Goal: Task Accomplishment & Management: Complete application form

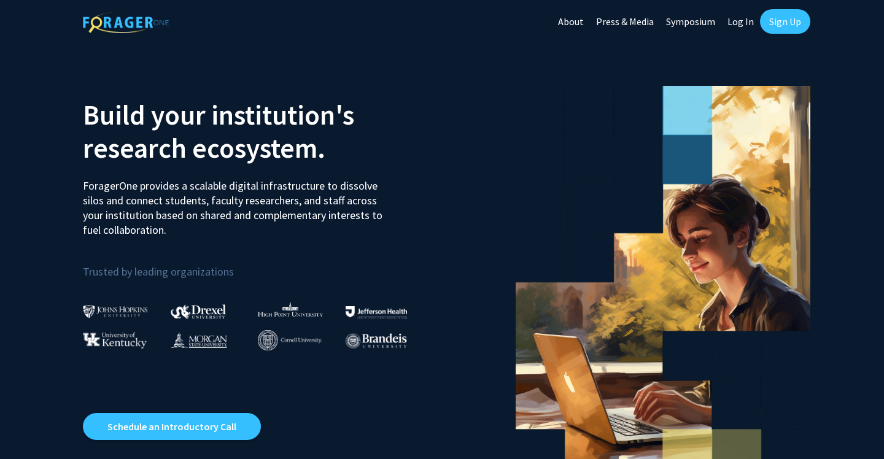
click at [772, 28] on link "Sign Up" at bounding box center [785, 21] width 50 height 25
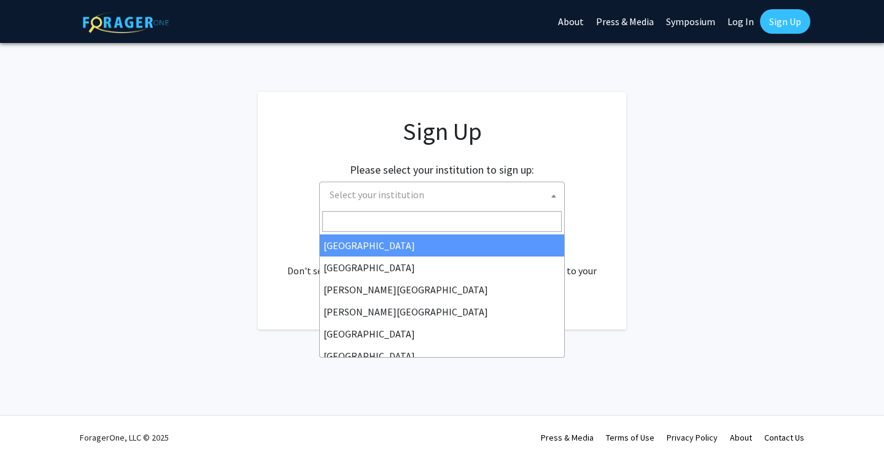
click at [421, 196] on span "Select your institution" at bounding box center [444, 194] width 239 height 25
type input "m"
type input "u"
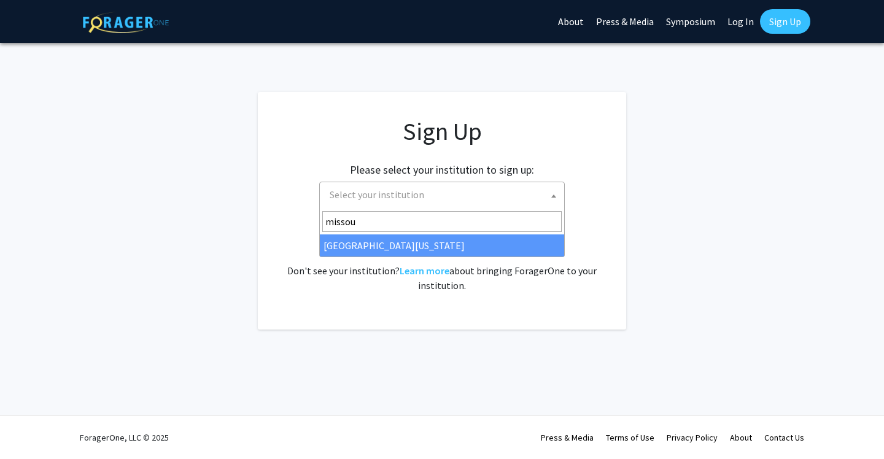
type input "missou"
select select "33"
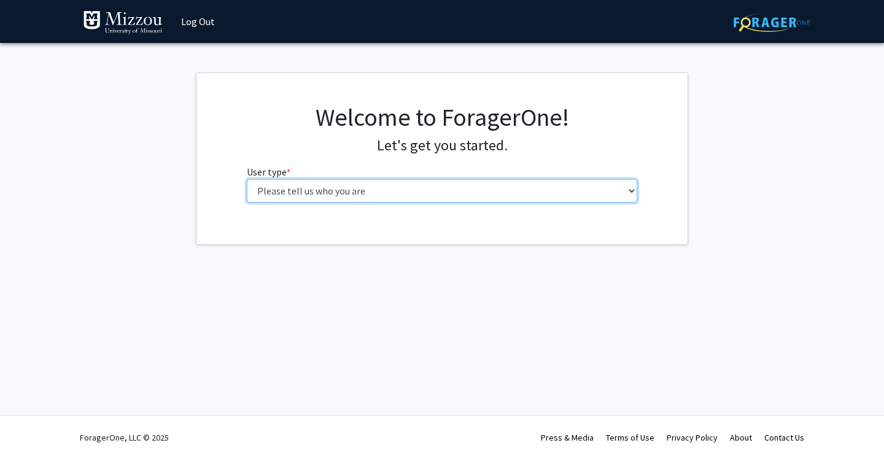
select select "1: undergrad"
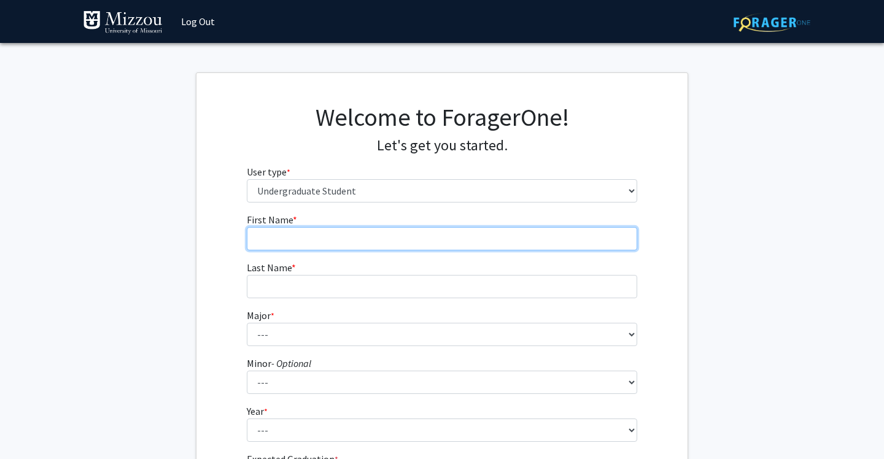
click at [513, 228] on input "First Name * required" at bounding box center [442, 238] width 391 height 23
type input "[PERSON_NAME]"
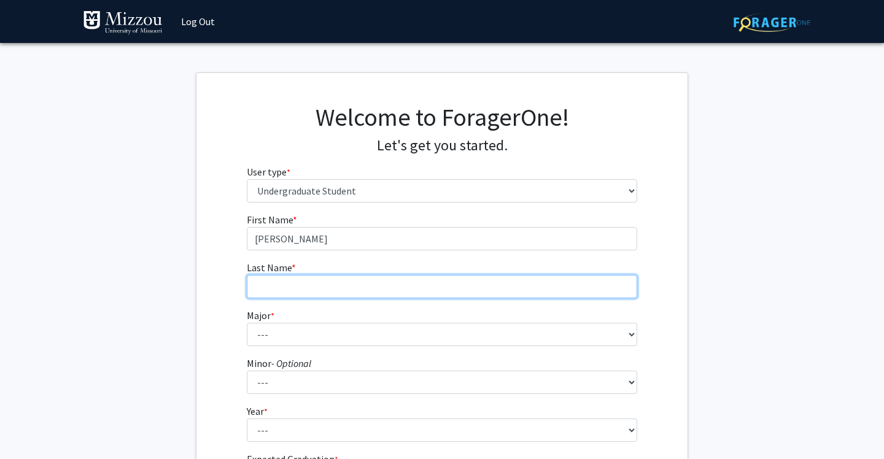
drag, startPoint x: 506, startPoint y: 239, endPoint x: 482, endPoint y: 278, distance: 45.0
click at [482, 278] on input "Last Name * required" at bounding box center [442, 286] width 391 height 23
type input "[PERSON_NAME]"
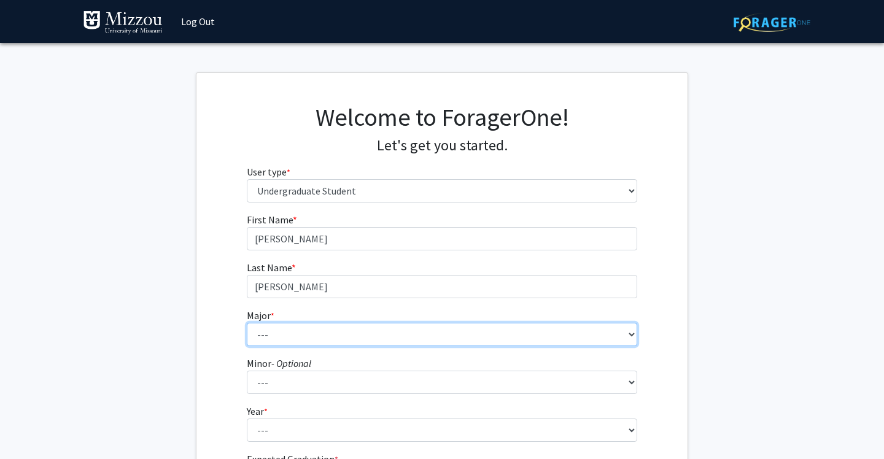
select select "71: 2563"
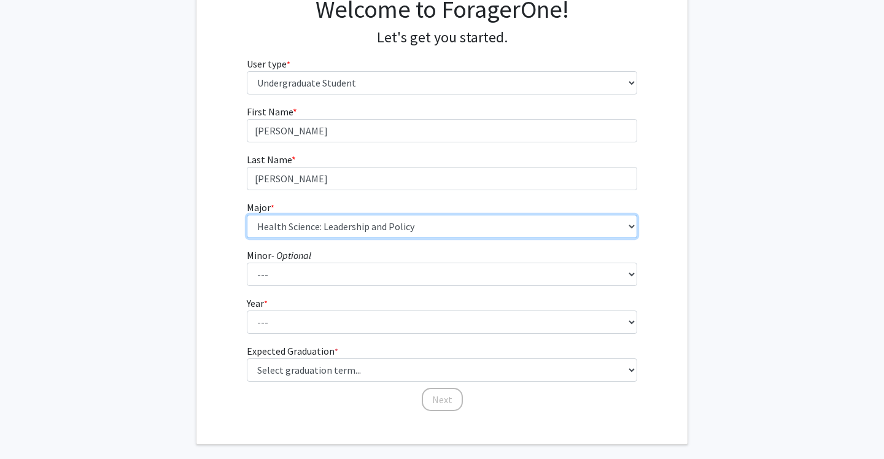
scroll to position [142, 0]
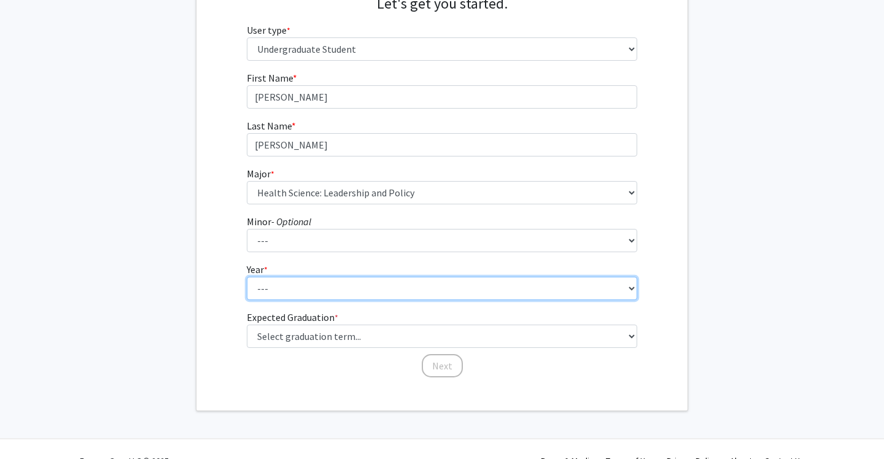
select select "2: sophomore"
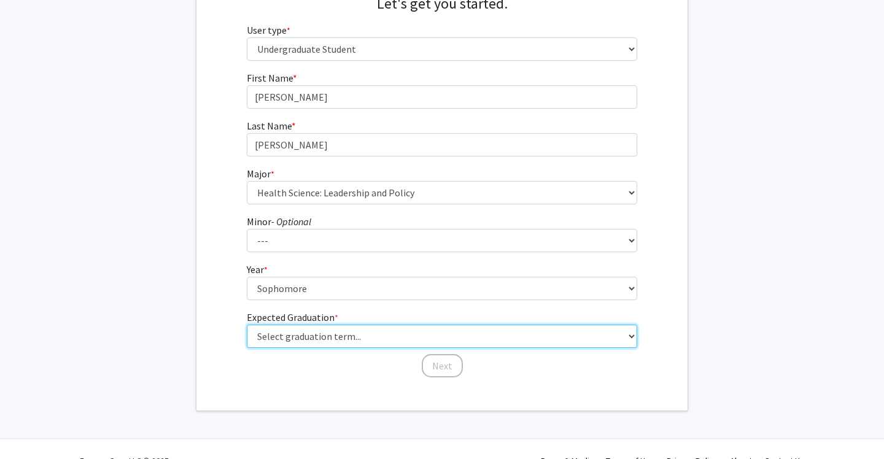
select select "13: spring_2028"
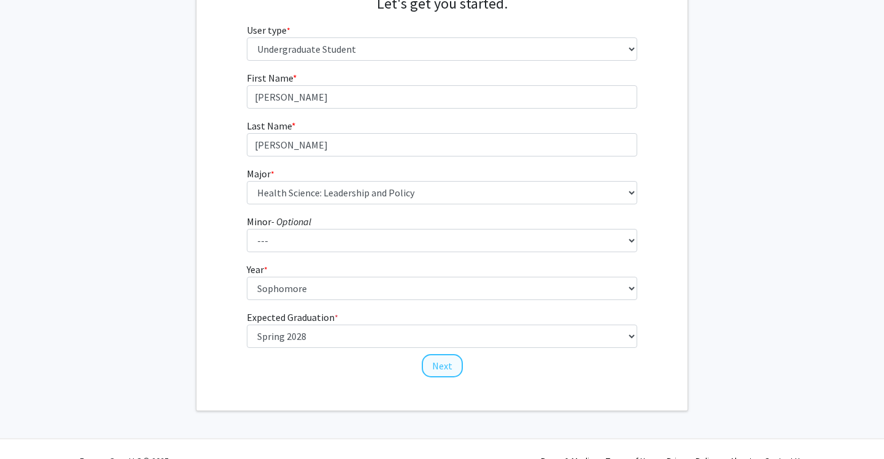
click at [445, 368] on button "Next" at bounding box center [442, 365] width 41 height 23
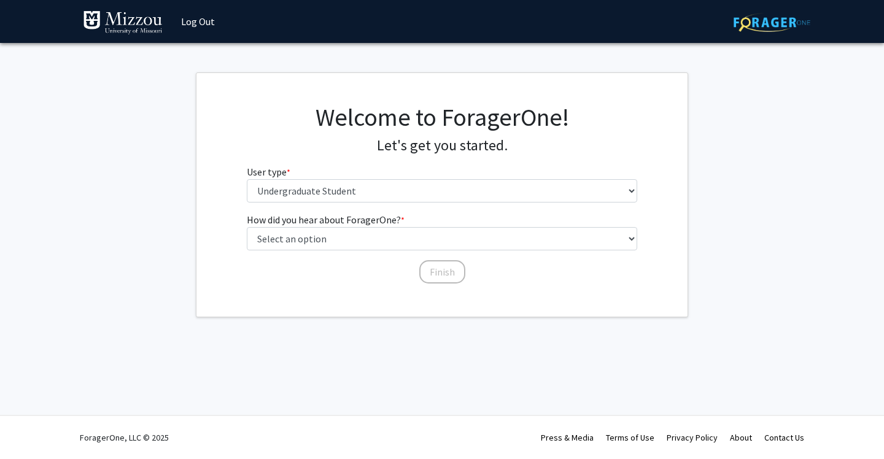
scroll to position [0, 0]
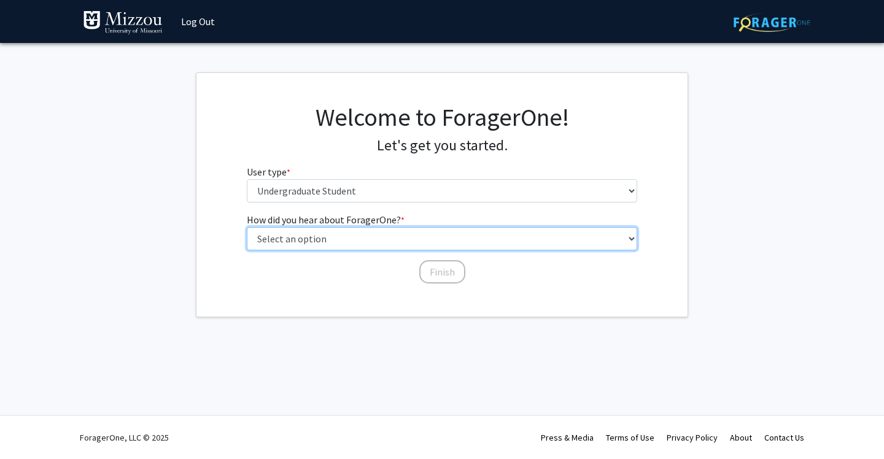
select select "2: faculty_recommendation"
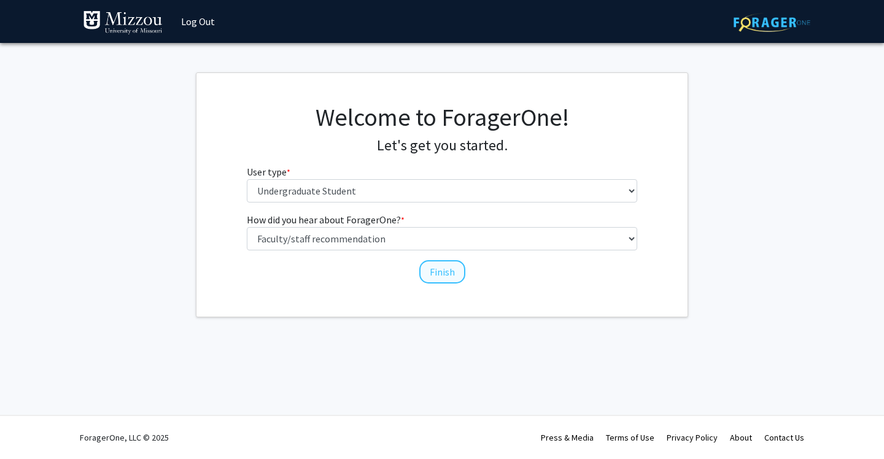
click at [433, 273] on button "Finish" at bounding box center [442, 271] width 46 height 23
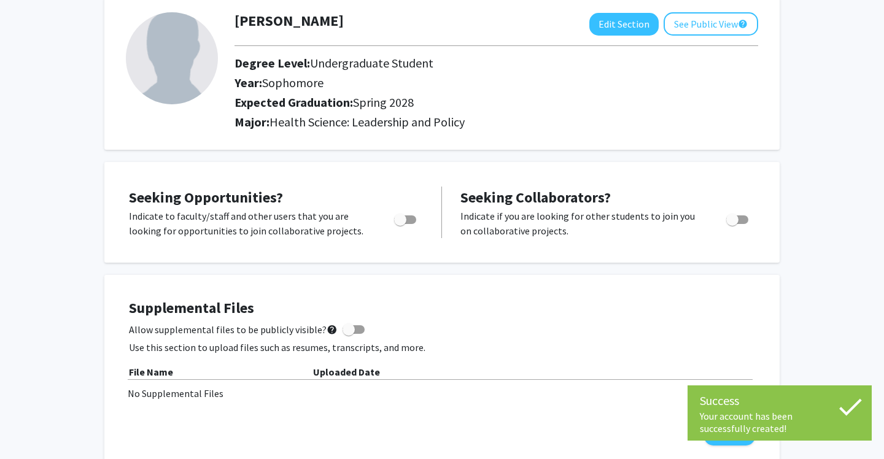
scroll to position [73, 0]
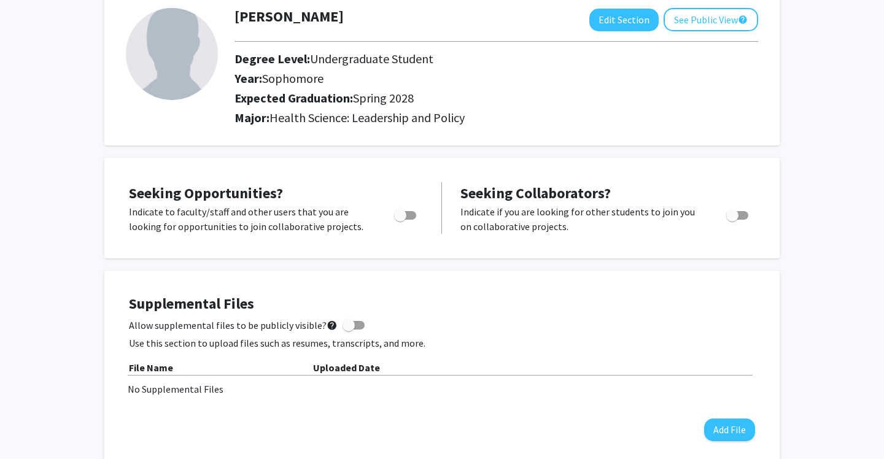
click at [405, 222] on span "Toggle" at bounding box center [400, 215] width 12 height 12
click at [400, 220] on input "Are you actively seeking opportunities?" at bounding box center [400, 220] width 1 height 1
checkbox input "true"
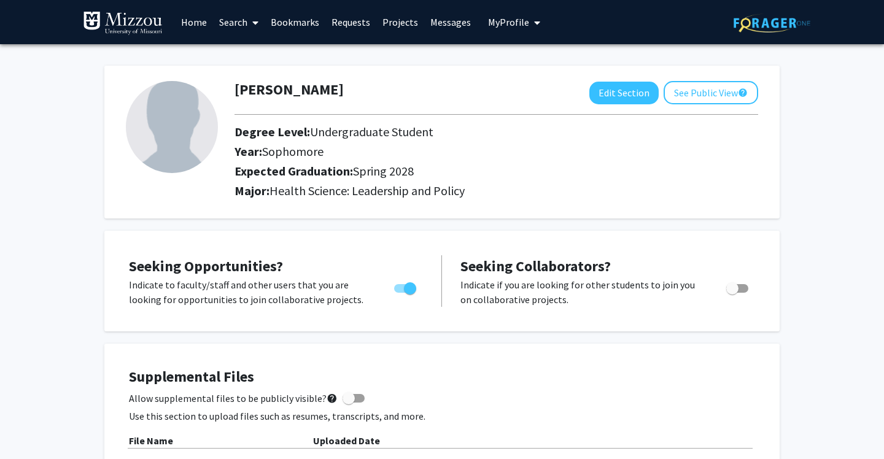
scroll to position [0, 0]
click at [226, 25] on link "Search" at bounding box center [239, 22] width 52 height 43
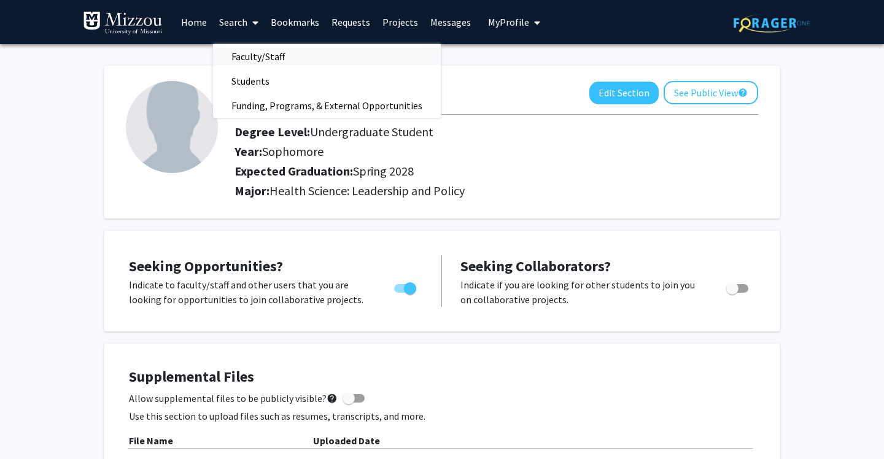
click at [257, 60] on span "Faculty/Staff" at bounding box center [258, 56] width 90 height 25
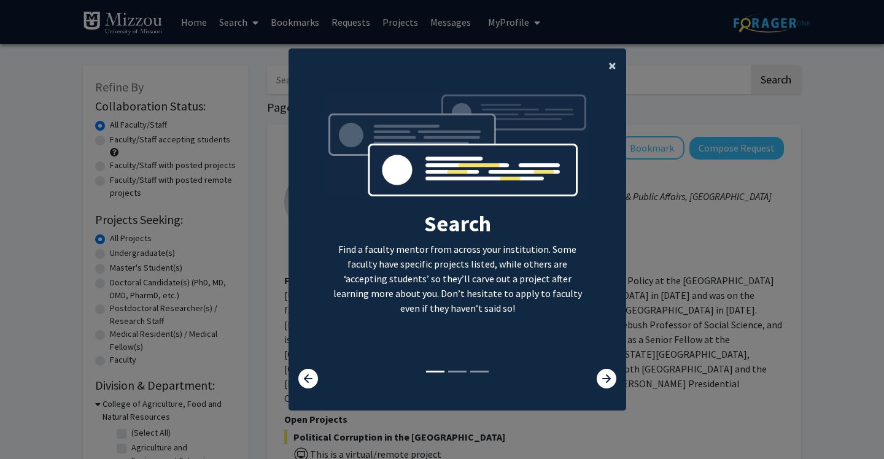
click at [616, 57] on button "×" at bounding box center [613, 66] width 28 height 34
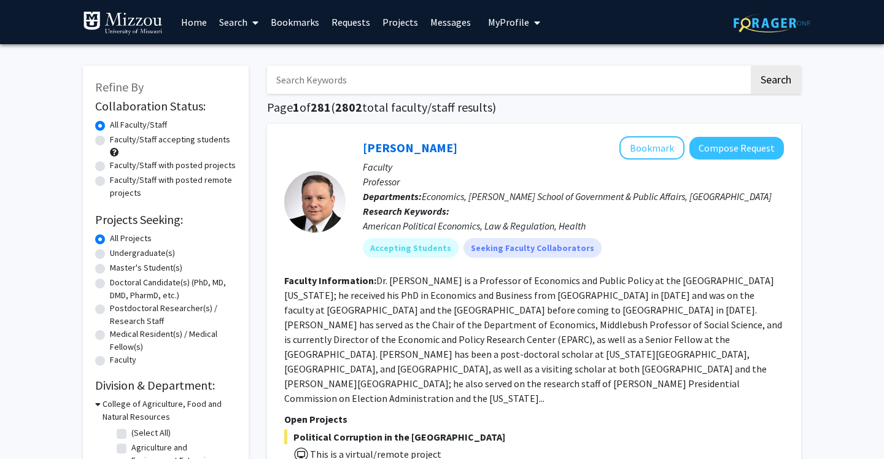
click at [563, 78] on input "Search Keywords" at bounding box center [508, 80] width 482 height 28
click at [776, 82] on button "Search" at bounding box center [776, 80] width 50 height 28
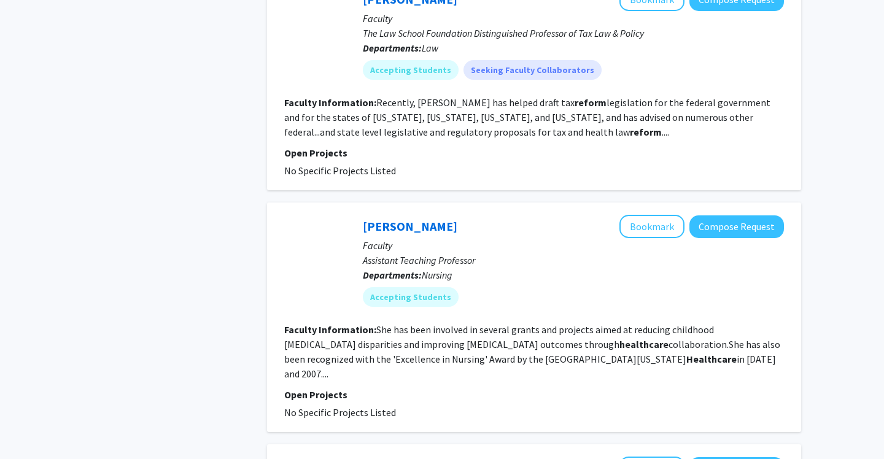
scroll to position [698, 0]
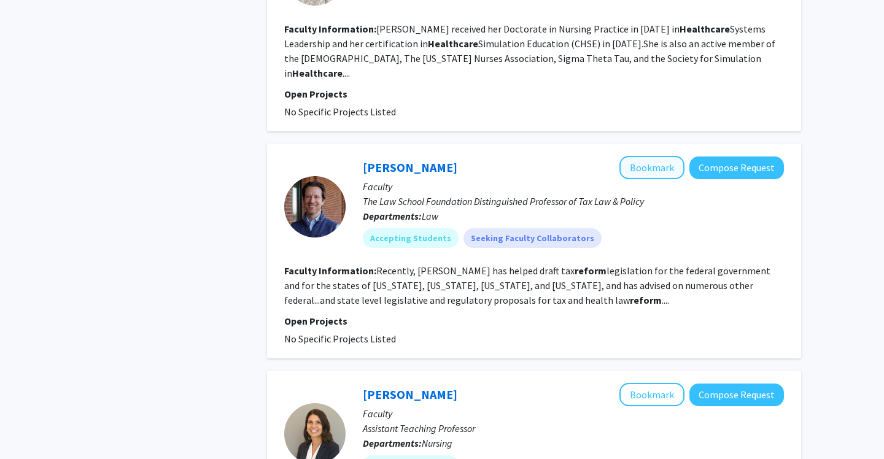
click at [653, 171] on button "Bookmark" at bounding box center [652, 167] width 65 height 23
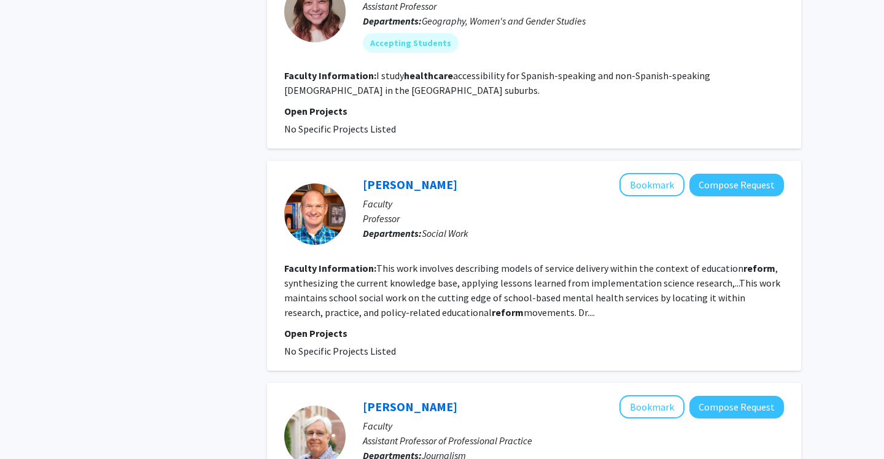
scroll to position [1786, 0]
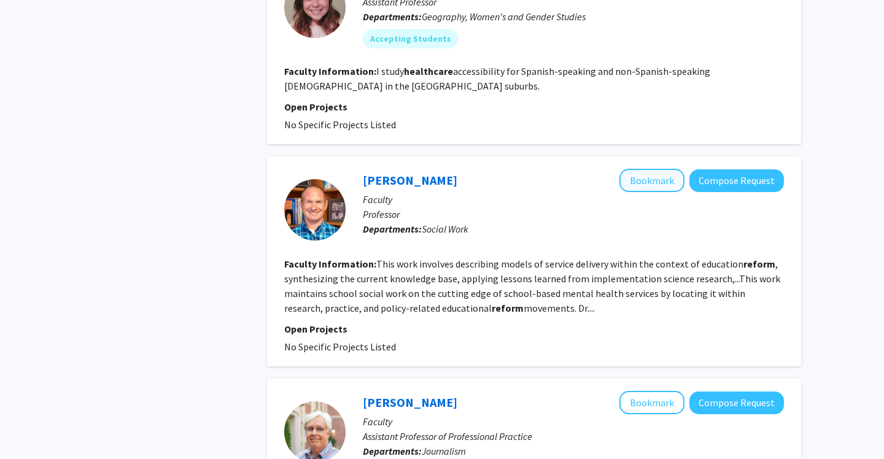
click at [654, 169] on button "Bookmark" at bounding box center [652, 180] width 65 height 23
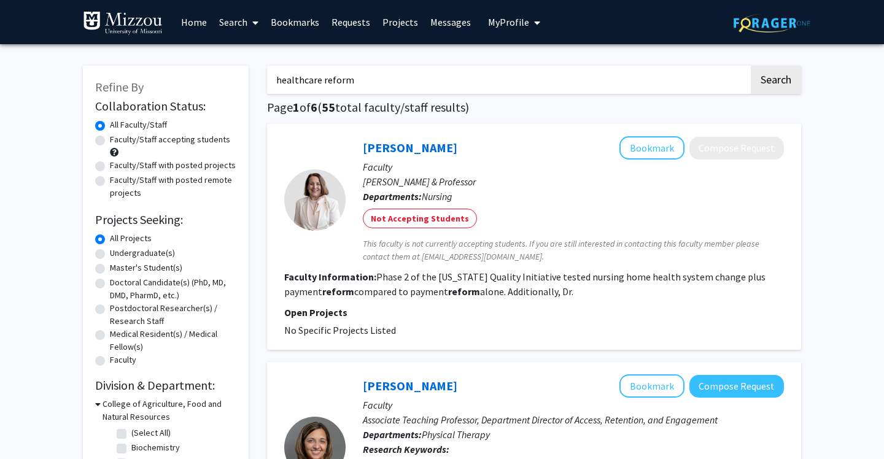
scroll to position [0, 0]
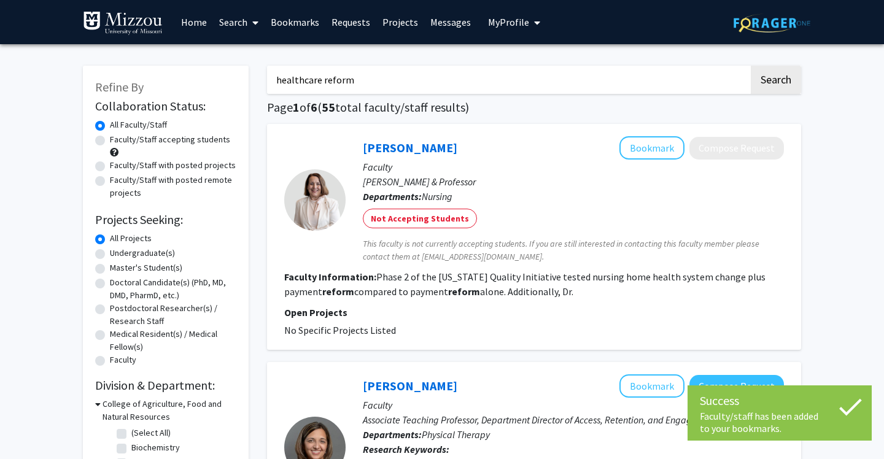
click at [393, 82] on input "healthcare reform" at bounding box center [508, 80] width 482 height 28
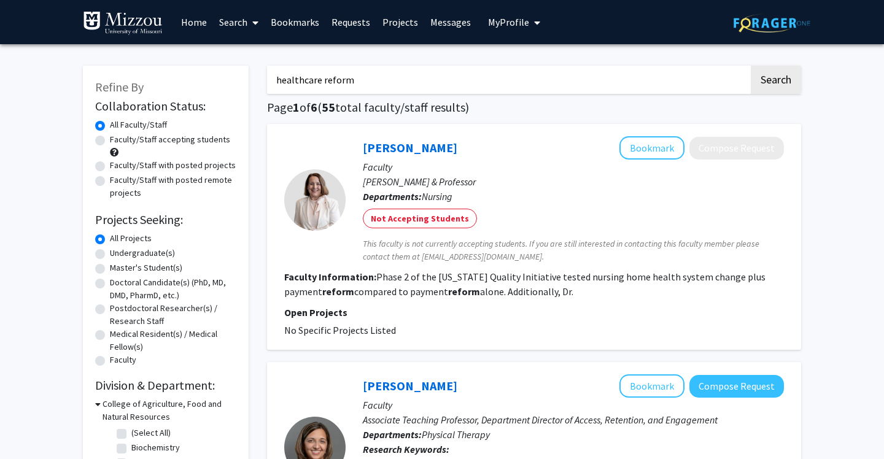
click at [393, 82] on input "healthcare reform" at bounding box center [508, 80] width 482 height 28
type input "healthcare"
click at [776, 82] on button "Search" at bounding box center [776, 80] width 50 height 28
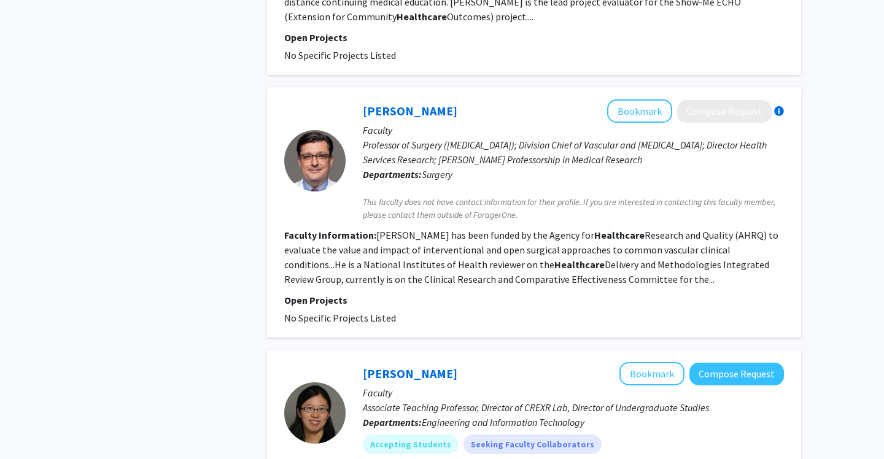
scroll to position [1175, 0]
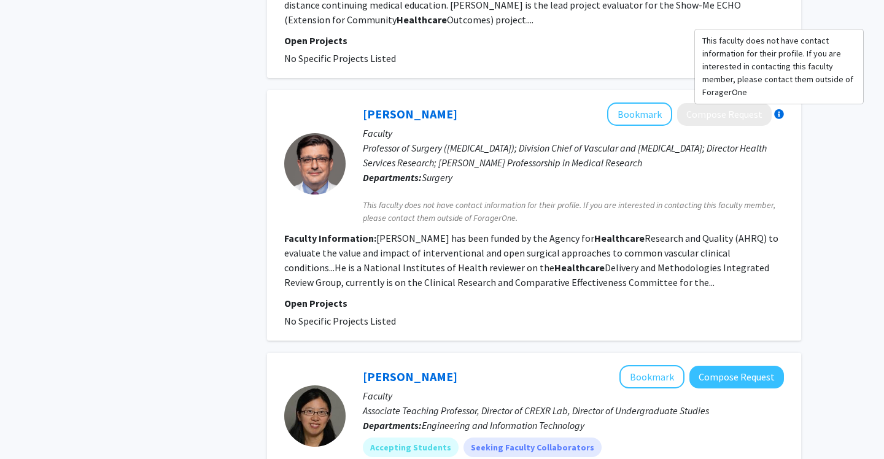
click at [781, 109] on div at bounding box center [779, 114] width 10 height 10
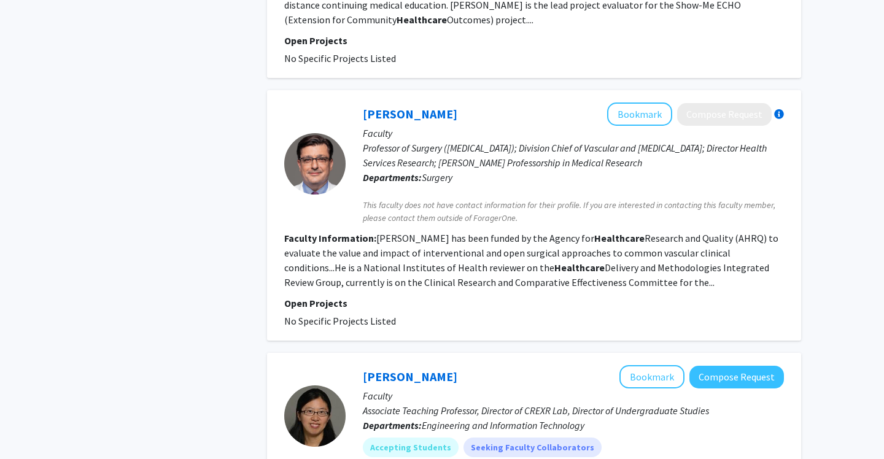
click at [781, 109] on div at bounding box center [779, 114] width 10 height 10
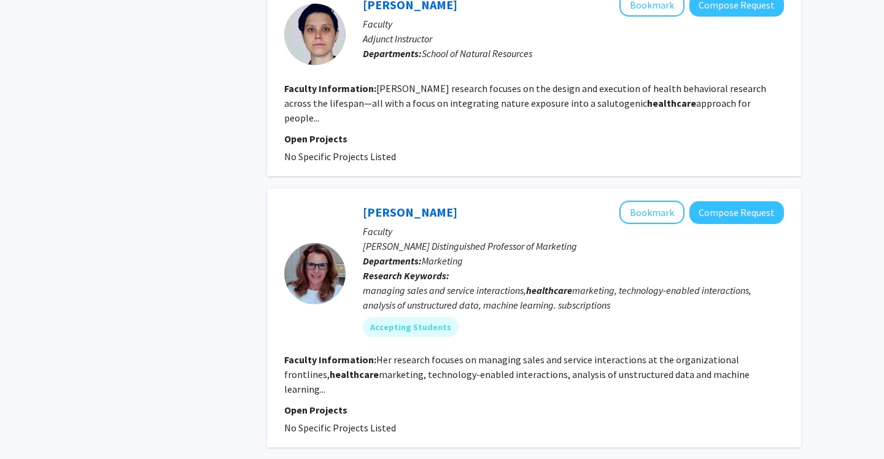
scroll to position [1968, 0]
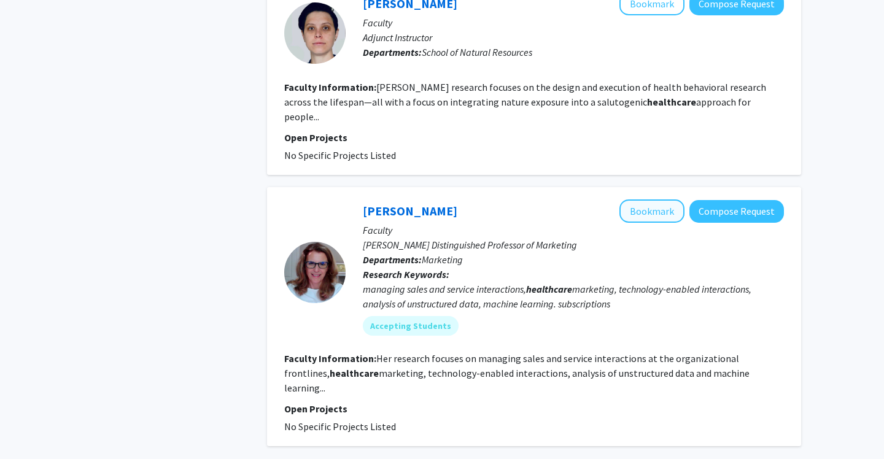
click at [648, 200] on button "Bookmark" at bounding box center [652, 211] width 65 height 23
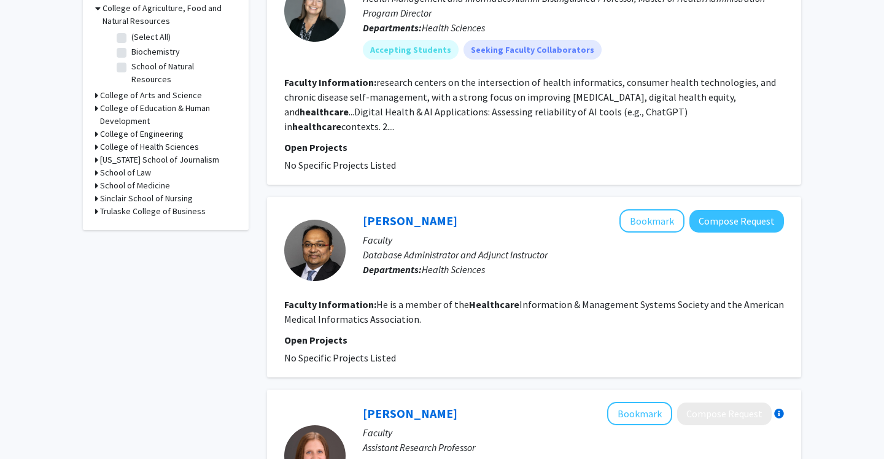
scroll to position [399, 0]
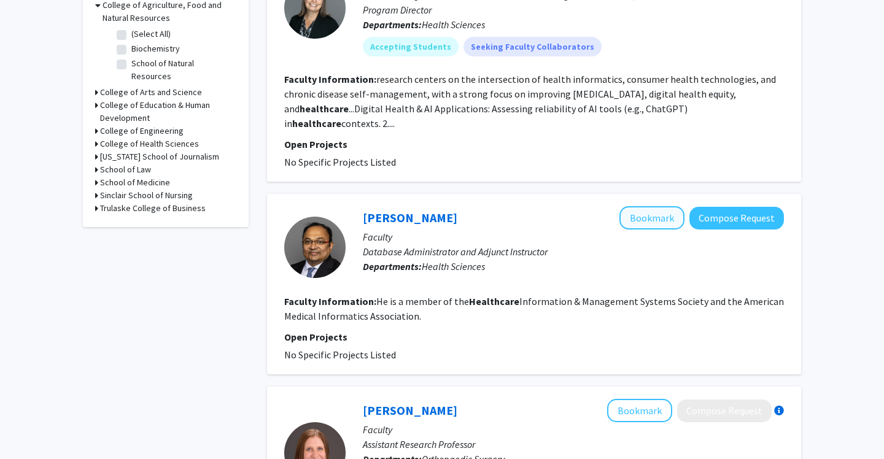
click at [648, 216] on button "Bookmark" at bounding box center [652, 217] width 65 height 23
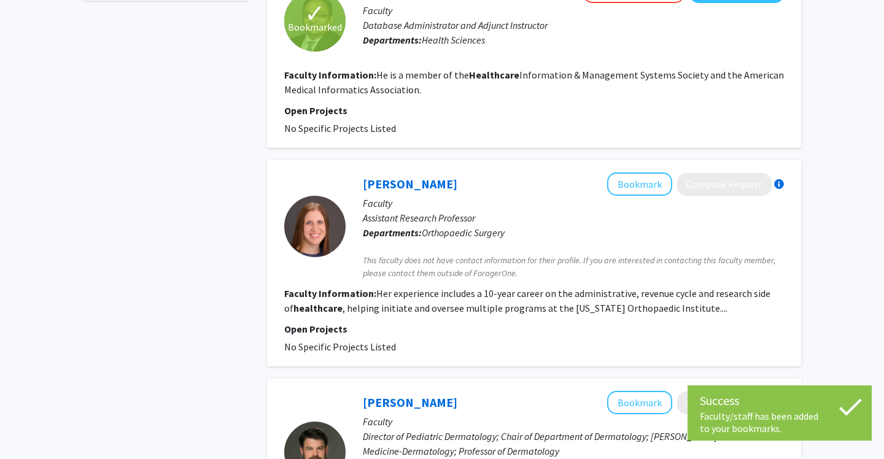
scroll to position [629, 0]
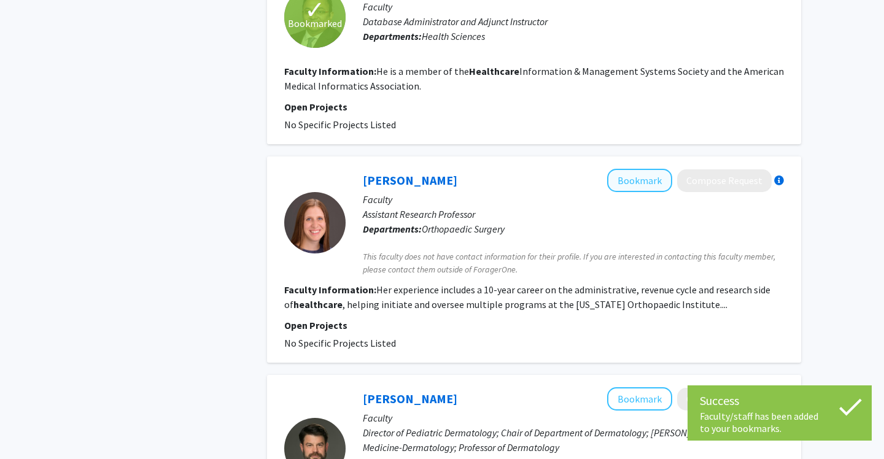
click at [633, 169] on button "Bookmark" at bounding box center [639, 180] width 65 height 23
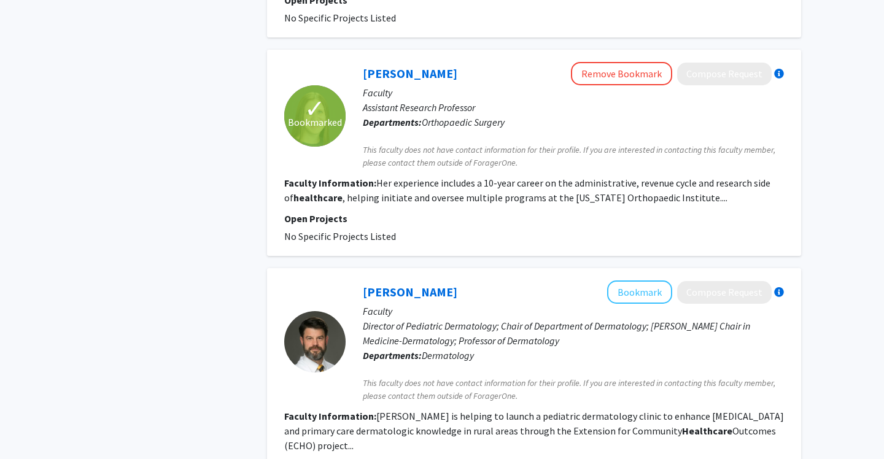
scroll to position [677, 0]
